Goal: Find specific page/section: Find specific page/section

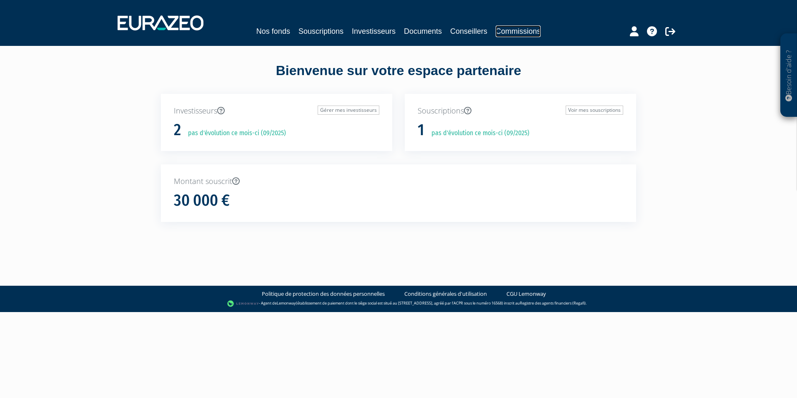
click at [505, 35] on link "Commissions" at bounding box center [518, 31] width 45 height 12
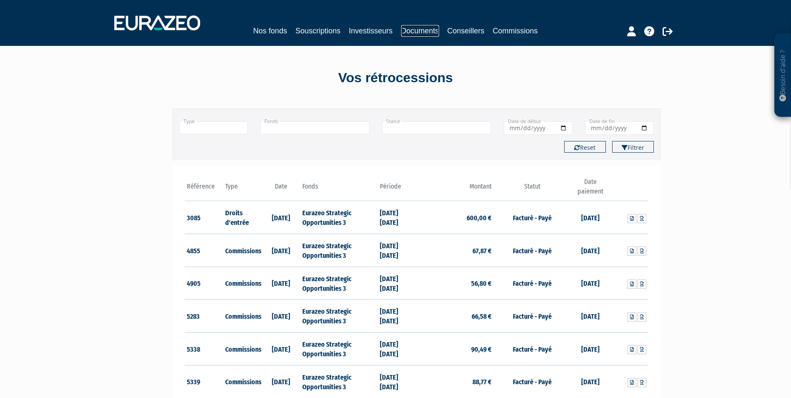
click at [420, 29] on link "Documents" at bounding box center [420, 31] width 38 height 12
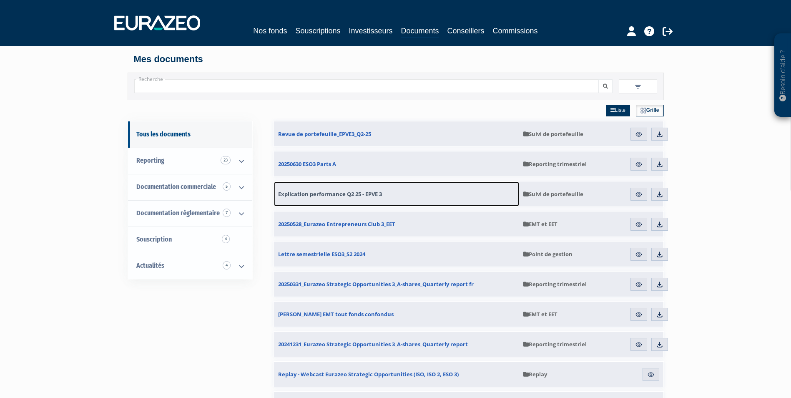
click at [332, 193] on span "Explication performance Q2 25 - EPVE 3" at bounding box center [330, 194] width 104 height 8
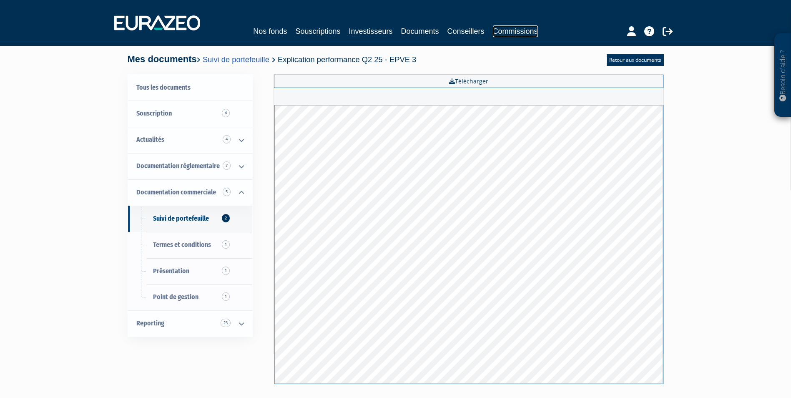
click at [516, 28] on link "Commissions" at bounding box center [515, 31] width 45 height 12
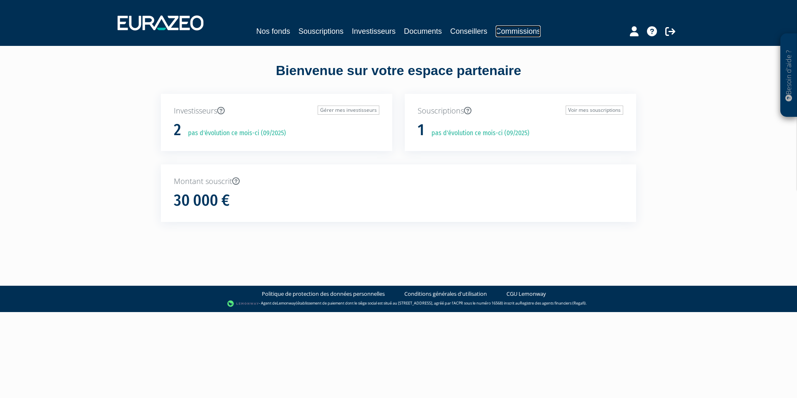
click at [517, 32] on link "Commissions" at bounding box center [518, 31] width 45 height 12
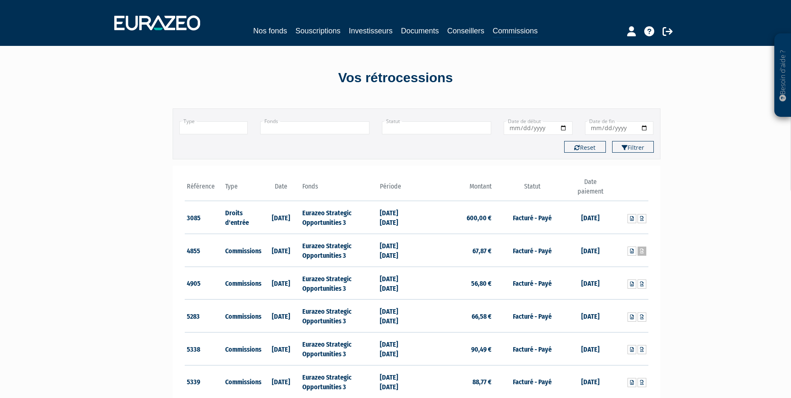
click at [642, 251] on icon at bounding box center [642, 250] width 4 height 5
